Goal: Transaction & Acquisition: Purchase product/service

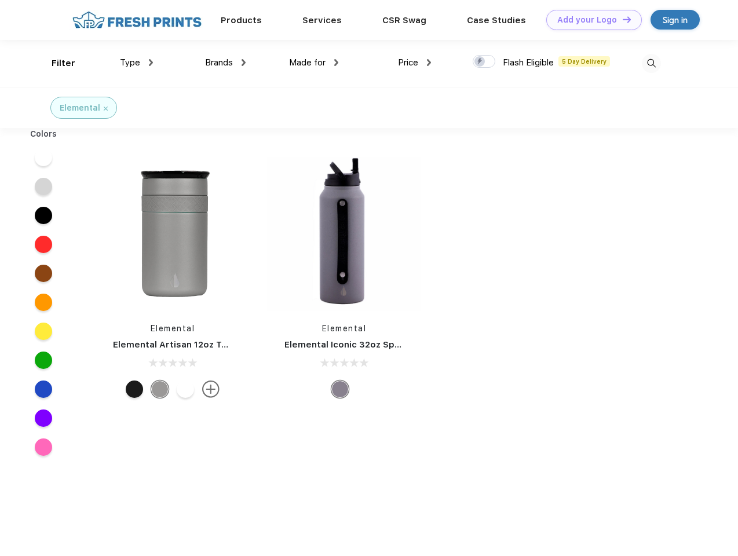
click at [590, 20] on link "Add your Logo Design Tool" at bounding box center [594, 20] width 96 height 20
click at [0, 0] on div "Design Tool" at bounding box center [0, 0] width 0 height 0
click at [622, 19] on link "Add your Logo Design Tool" at bounding box center [594, 20] width 96 height 20
click at [56, 63] on div "Filter" at bounding box center [64, 63] width 24 height 13
click at [137, 63] on span "Type" at bounding box center [130, 62] width 20 height 10
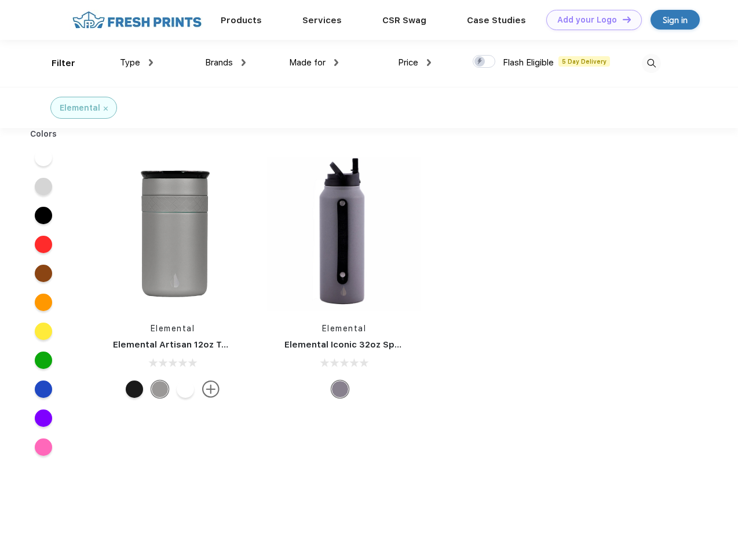
click at [225, 63] on span "Brands" at bounding box center [219, 62] width 28 height 10
click at [314, 63] on span "Made for" at bounding box center [307, 62] width 36 height 10
click at [415, 63] on span "Price" at bounding box center [408, 62] width 20 height 10
click at [484, 62] on div at bounding box center [484, 61] width 23 height 13
click at [480, 62] on input "checkbox" at bounding box center [477, 58] width 8 height 8
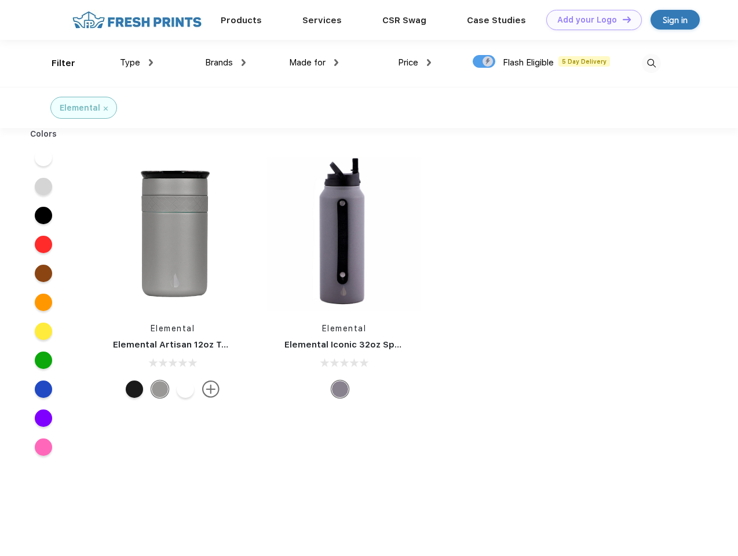
click at [651, 63] on img at bounding box center [651, 63] width 19 height 19
